Goal: Task Accomplishment & Management: Manage account settings

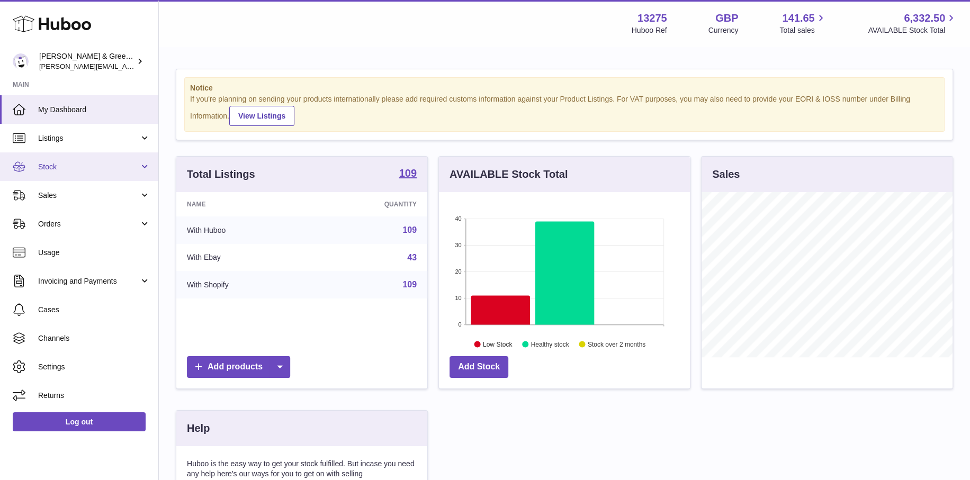
scroll to position [165, 254]
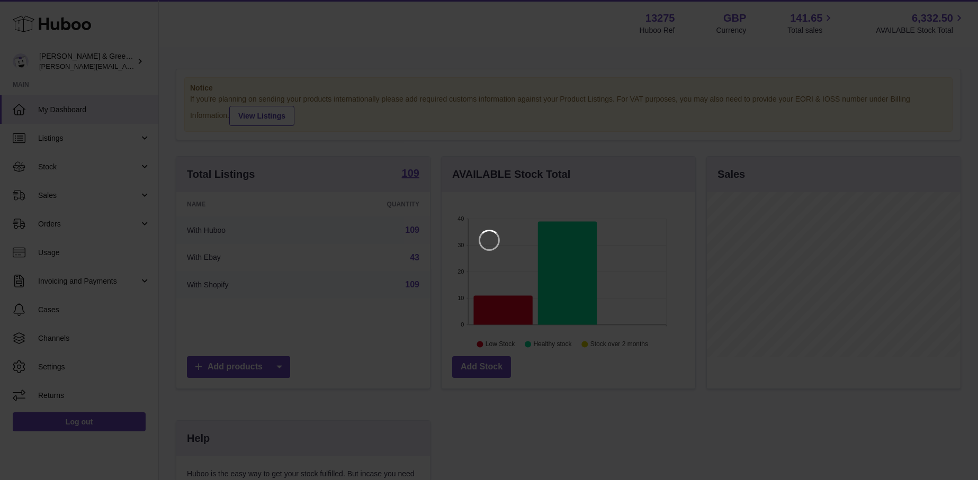
click at [82, 173] on iframe at bounding box center [488, 240] width 935 height 438
drag, startPoint x: 952, startPoint y: 11, endPoint x: 937, endPoint y: 21, distance: 17.6
click at [951, 11] on icon "Close" at bounding box center [950, 9] width 13 height 13
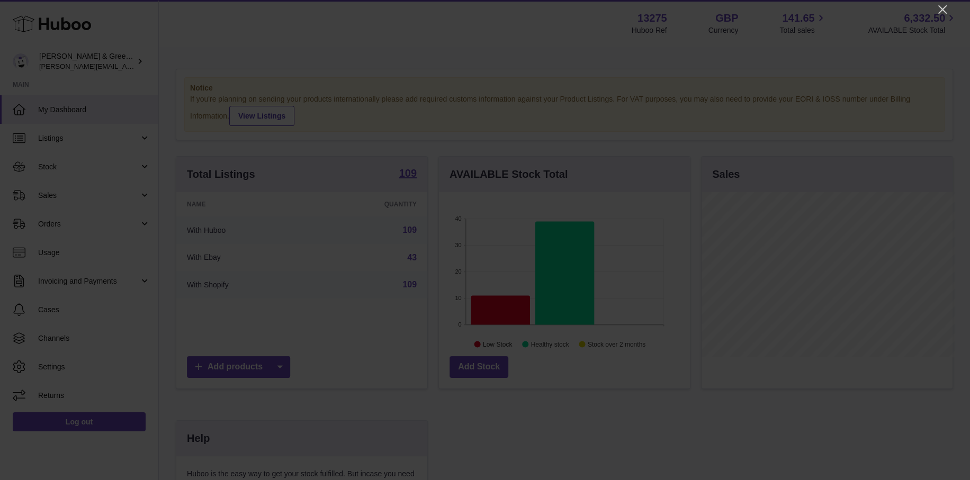
scroll to position [529245, 529160]
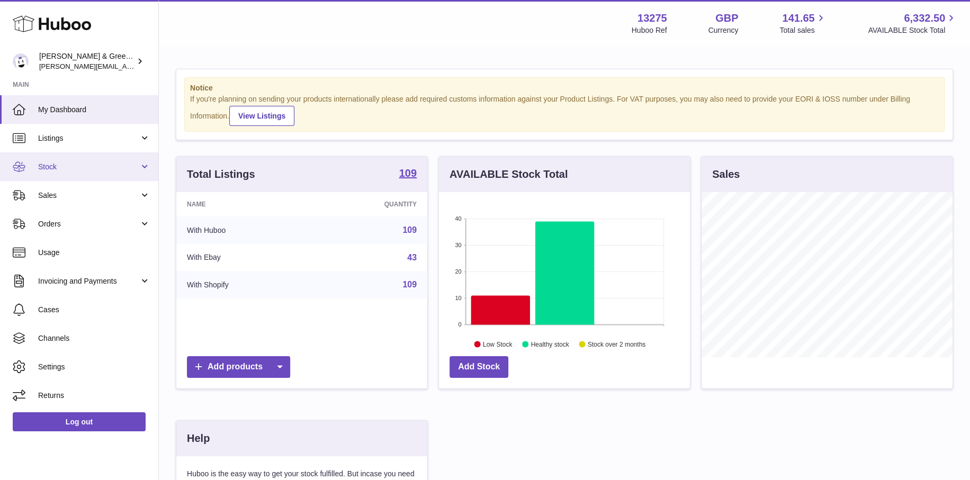
click at [84, 166] on span "Stock" at bounding box center [88, 167] width 101 height 10
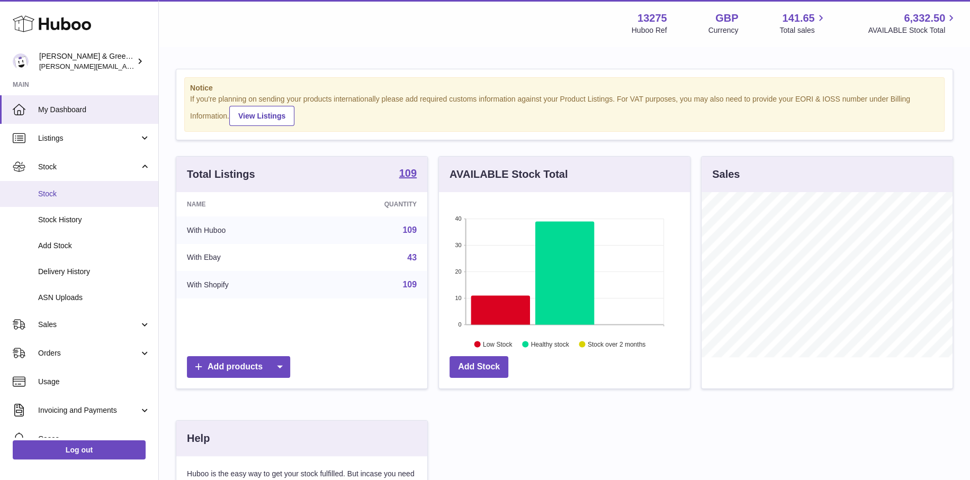
click at [75, 201] on link "Stock" at bounding box center [79, 194] width 158 height 26
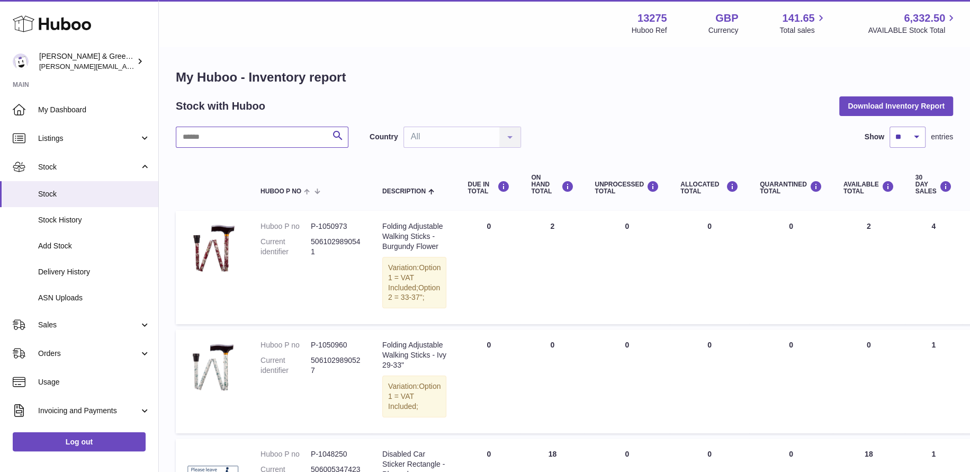
click at [239, 136] on input "text" at bounding box center [262, 137] width 173 height 21
type input "***"
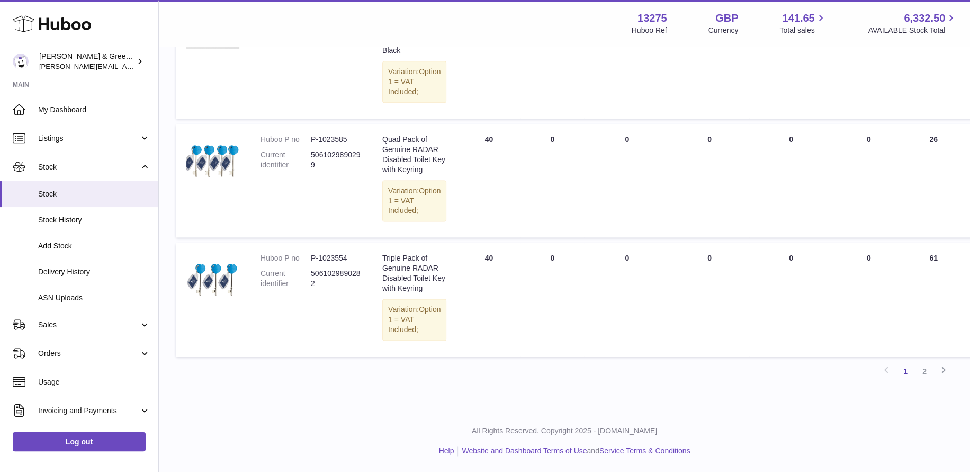
scroll to position [1403, 0]
click at [950, 374] on link "Next" at bounding box center [943, 371] width 19 height 19
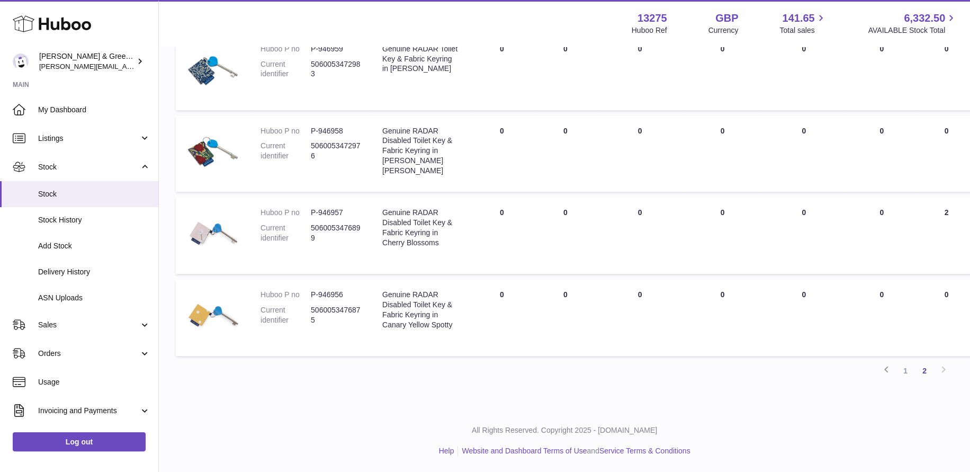
scroll to position [589, 0]
